Goal: Information Seeking & Learning: Learn about a topic

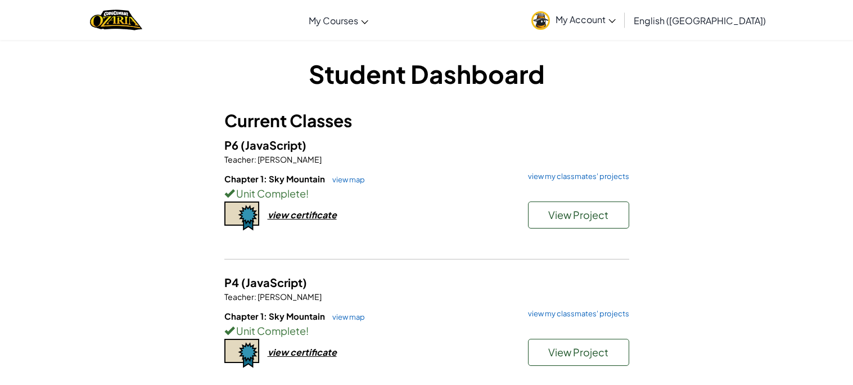
click at [311, 238] on div "Chapter 1: Sky Mountain view map view my classmates' projects Unit Complete ! V…" at bounding box center [426, 214] width 405 height 83
click at [348, 183] on link "view map" at bounding box center [346, 179] width 38 height 9
